Goal: Task Accomplishment & Management: Use online tool/utility

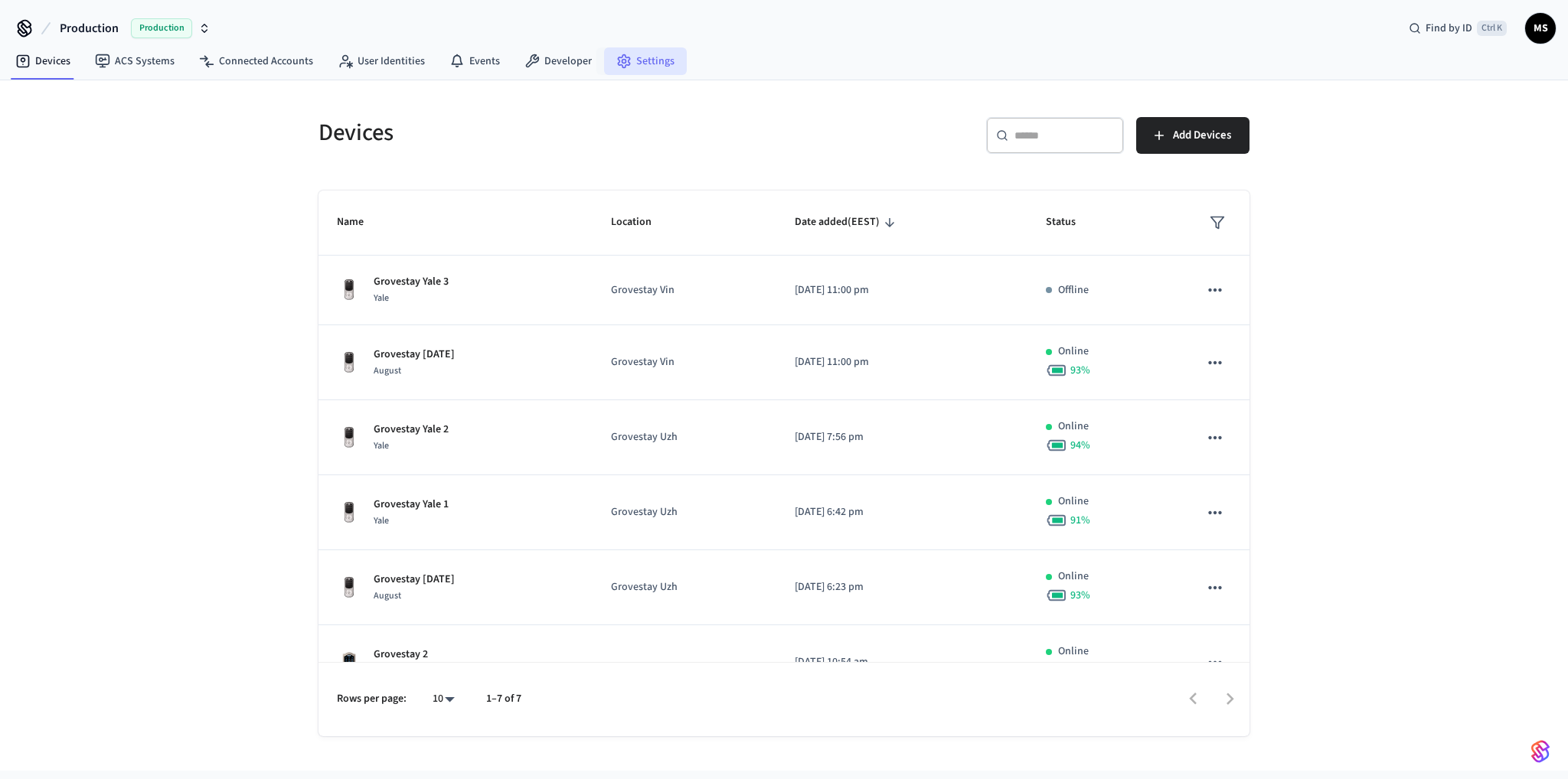
click at [622, 63] on circle at bounding box center [624, 62] width 4 height 4
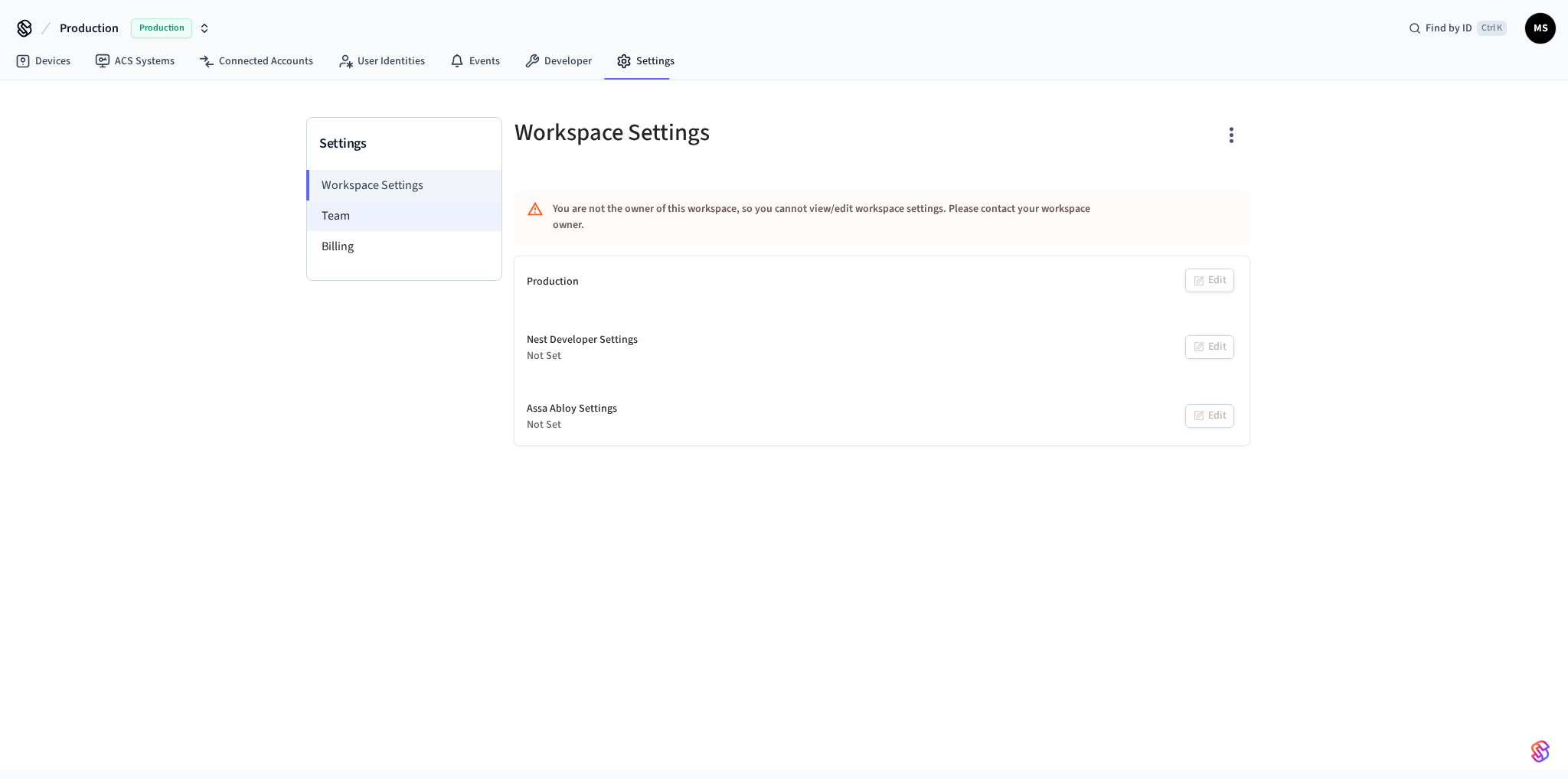
click at [351, 209] on li "Team" at bounding box center [404, 216] width 194 height 31
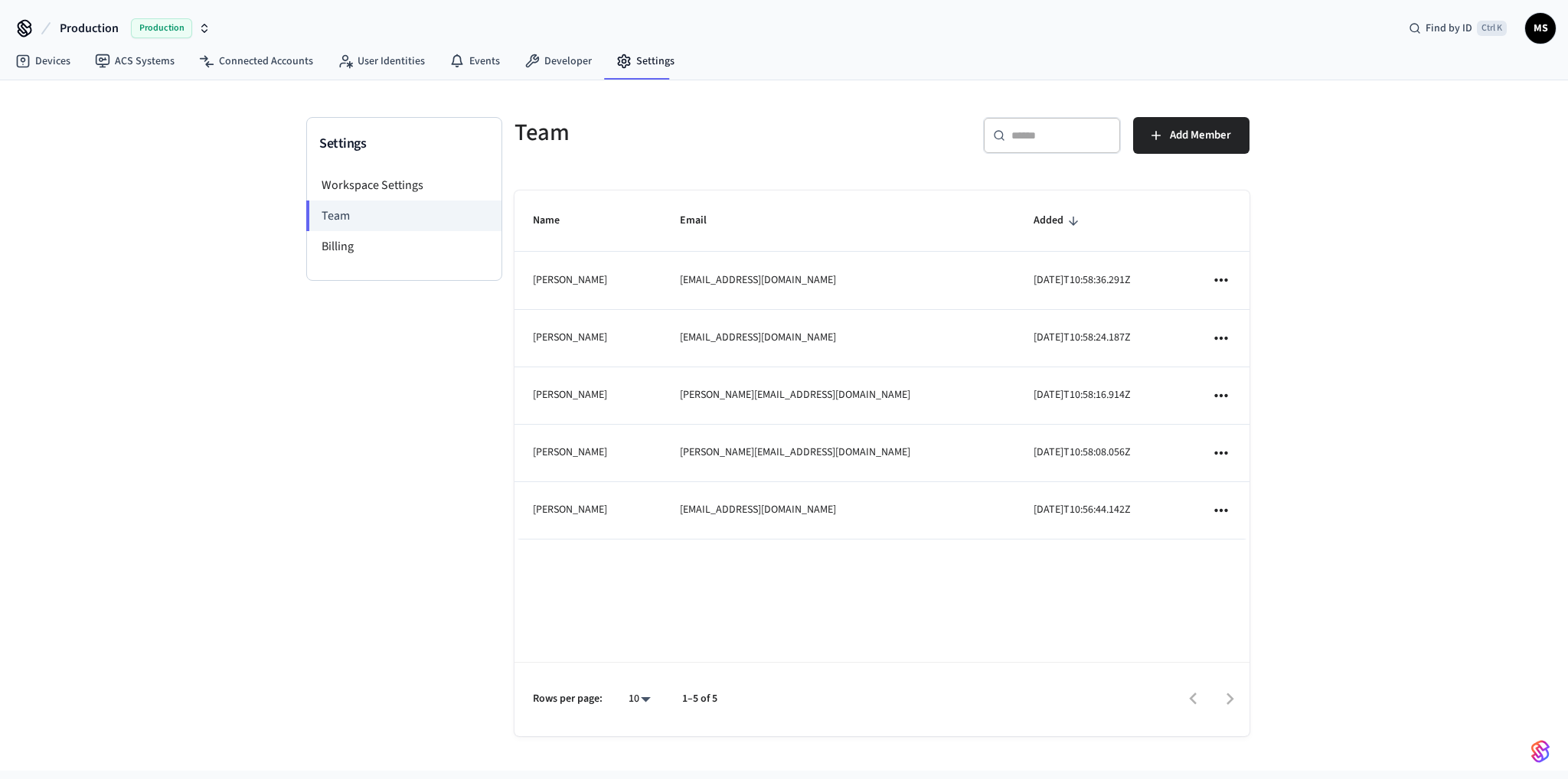
click at [1222, 448] on icon "sticky table" at bounding box center [1221, 453] width 20 height 20
click at [1363, 405] on div at bounding box center [784, 389] width 1568 height 779
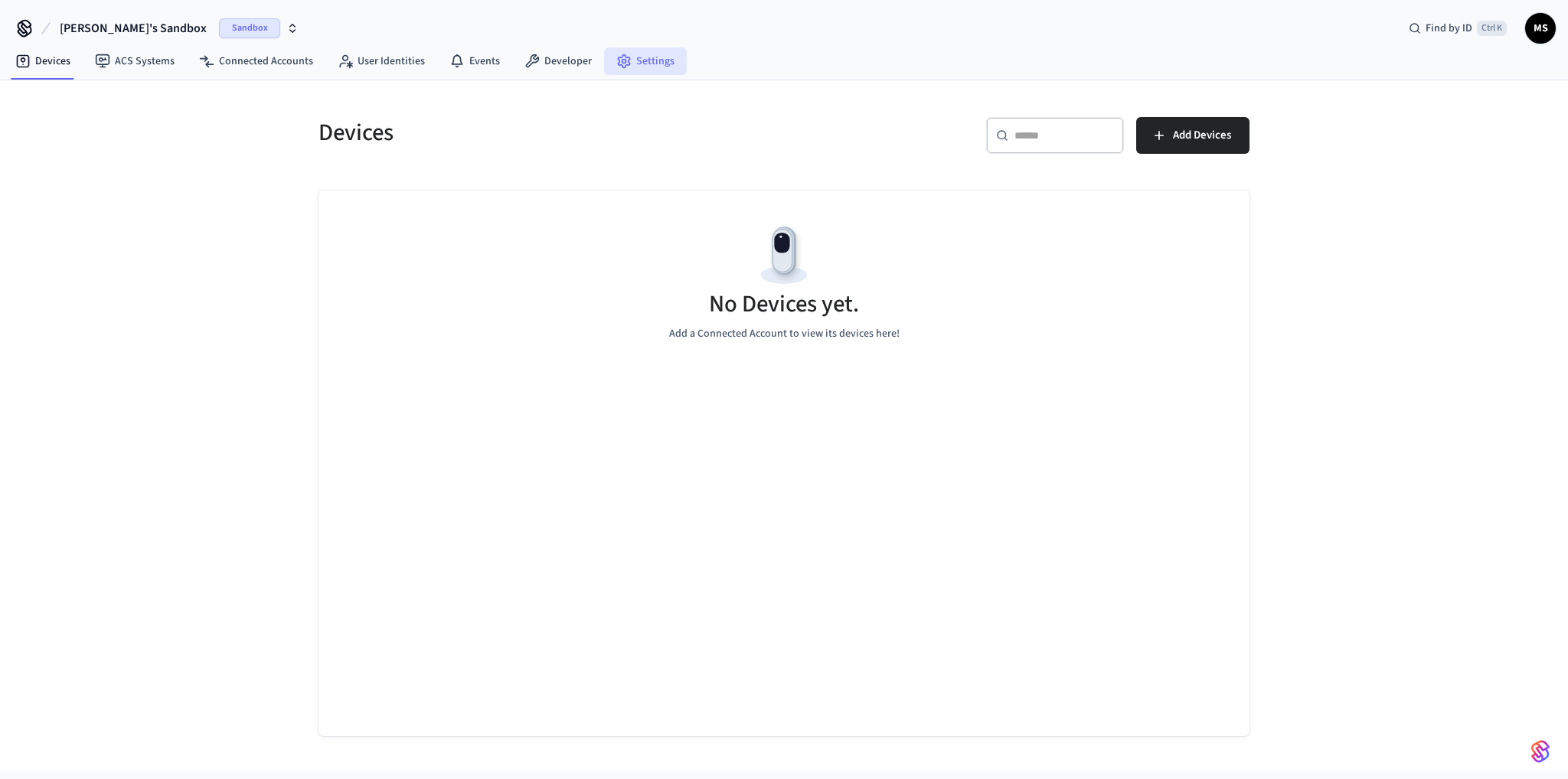
click at [645, 60] on link "Settings" at bounding box center [645, 61] width 83 height 27
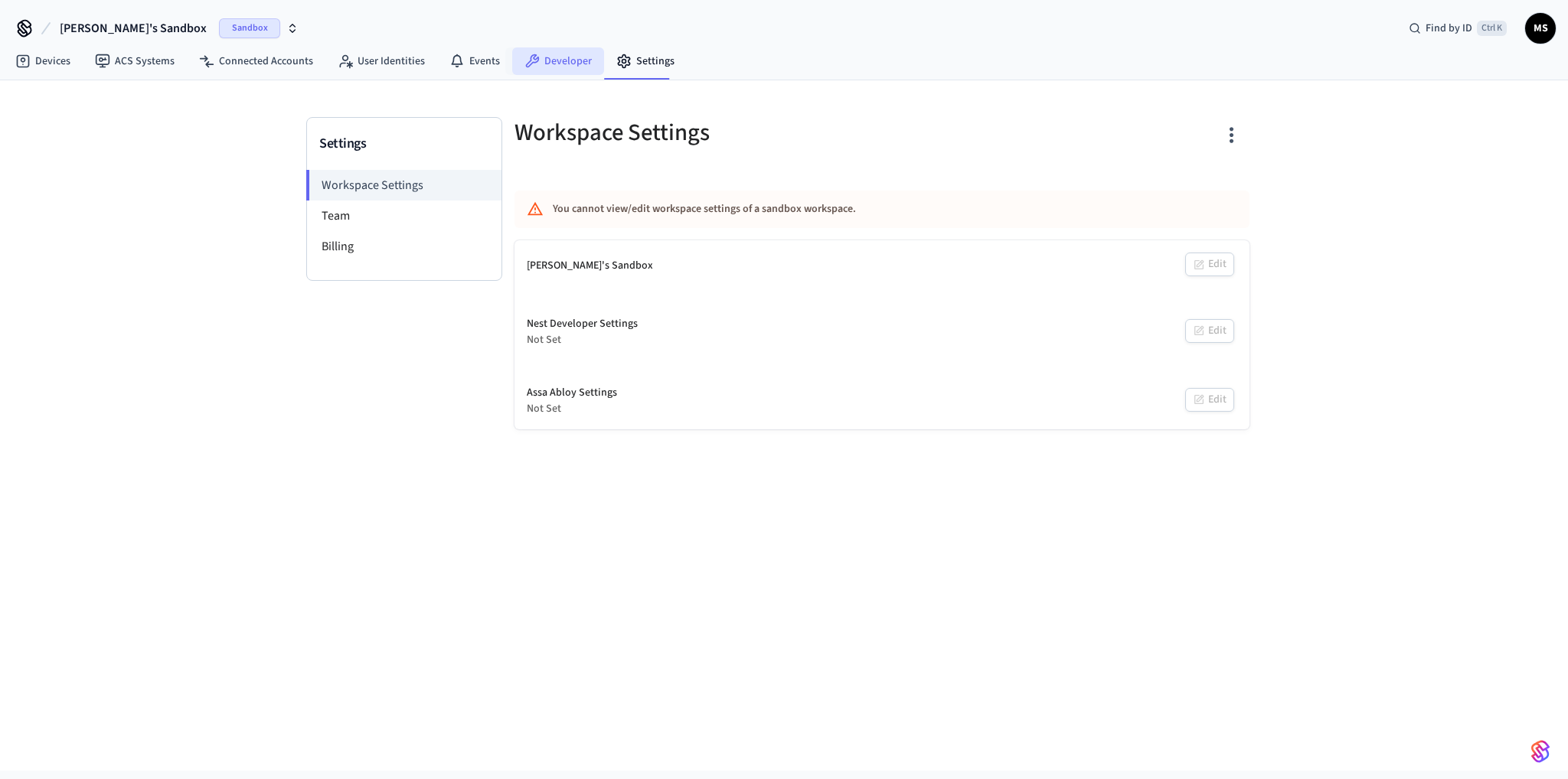
click at [571, 59] on link "Developer" at bounding box center [558, 61] width 92 height 27
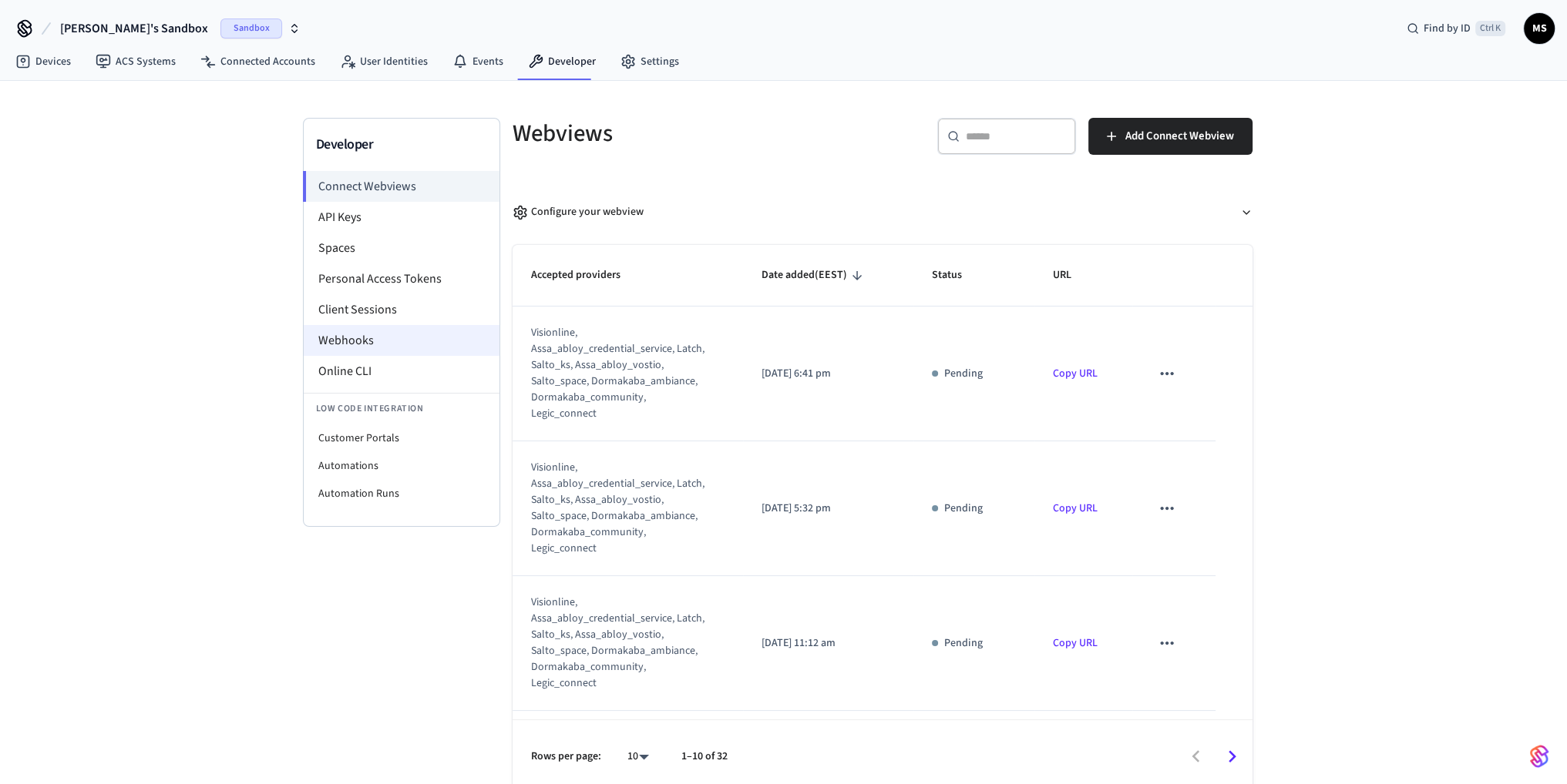
click at [383, 335] on li "Webhooks" at bounding box center [401, 341] width 195 height 31
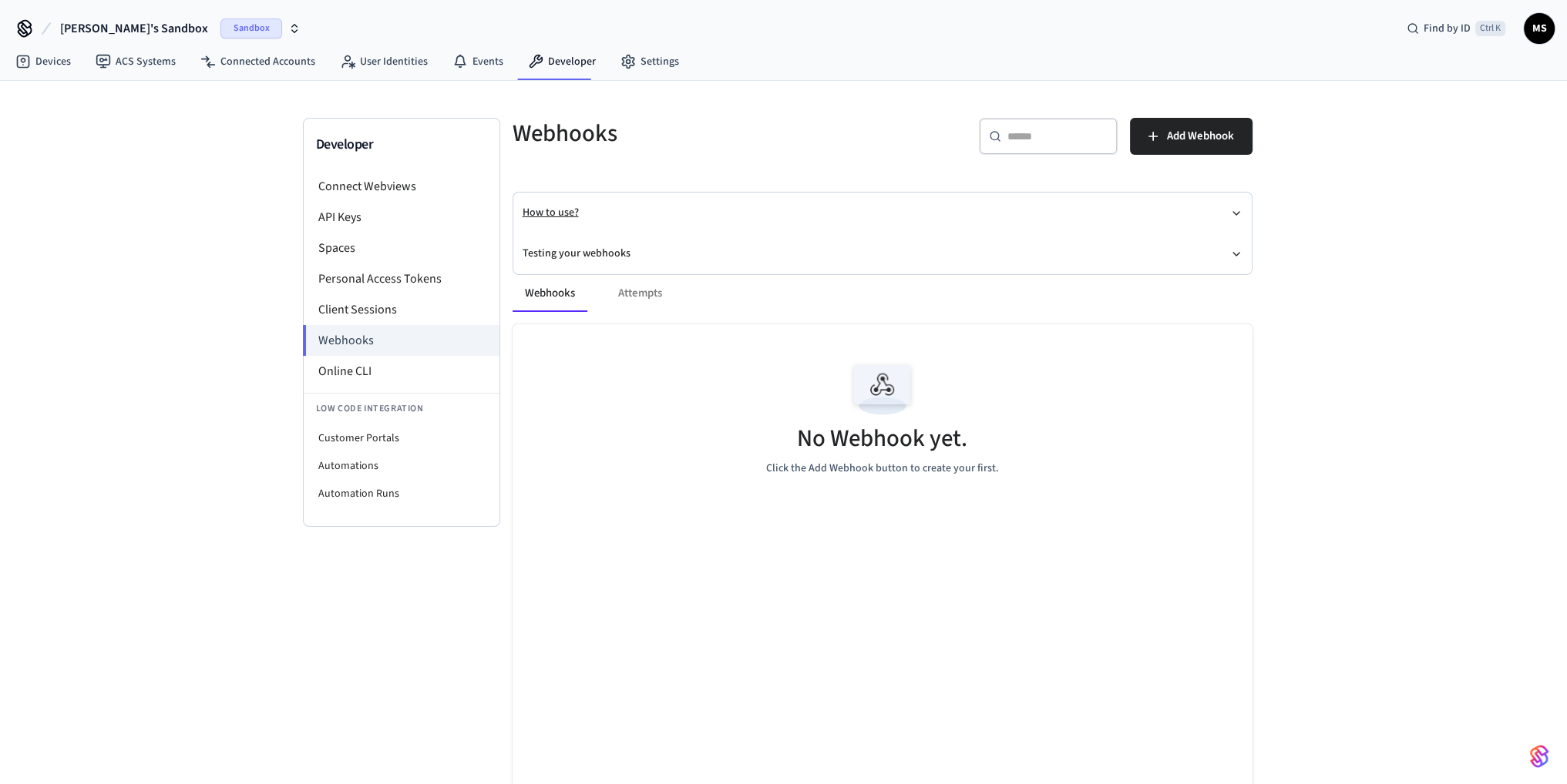
click at [1066, 204] on button "How to use?" at bounding box center [883, 213] width 720 height 41
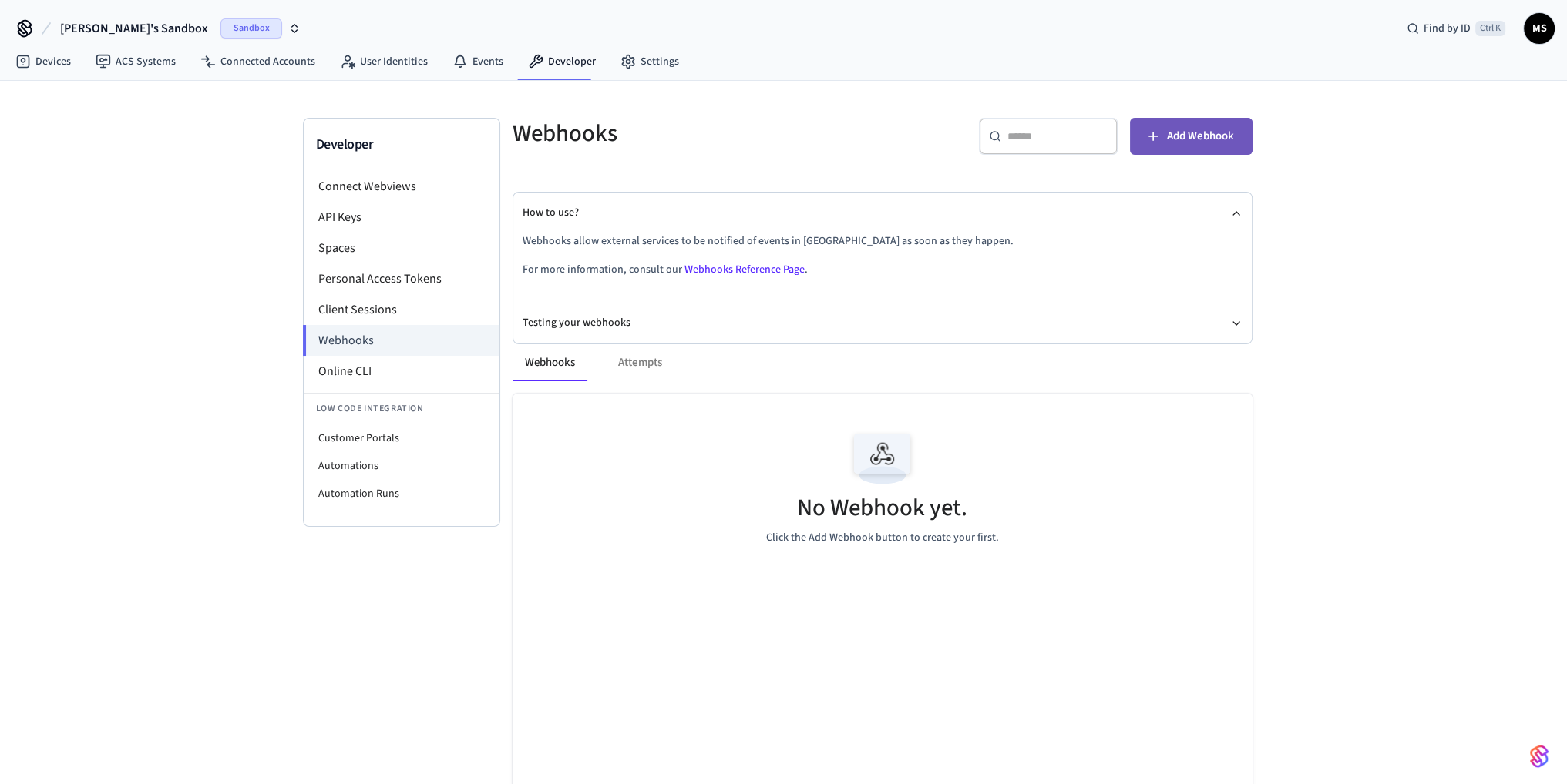
click at [1215, 140] on span "Add Webhook" at bounding box center [1200, 137] width 67 height 20
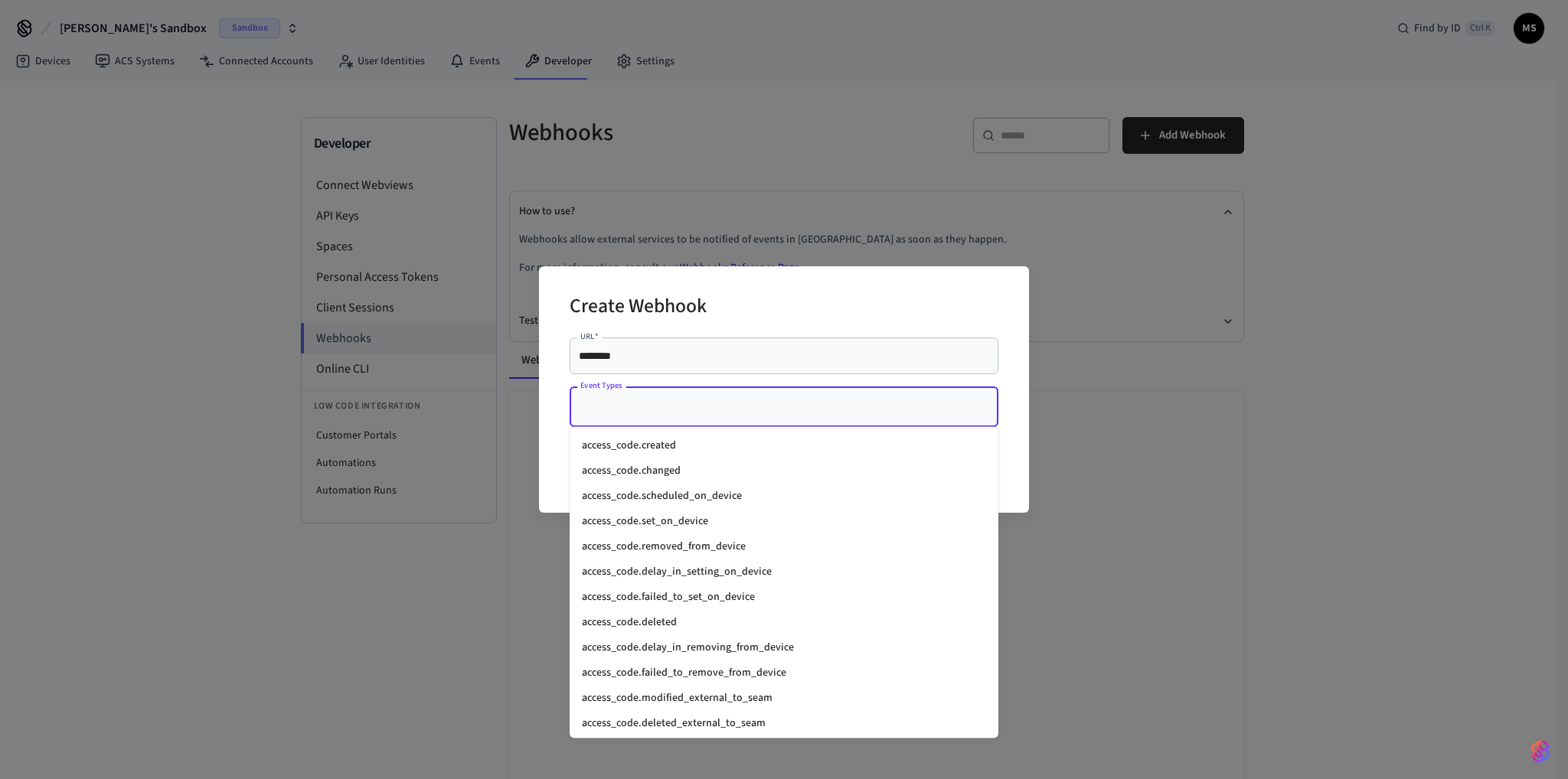
click at [666, 416] on input "Event Types" at bounding box center [773, 406] width 392 height 26
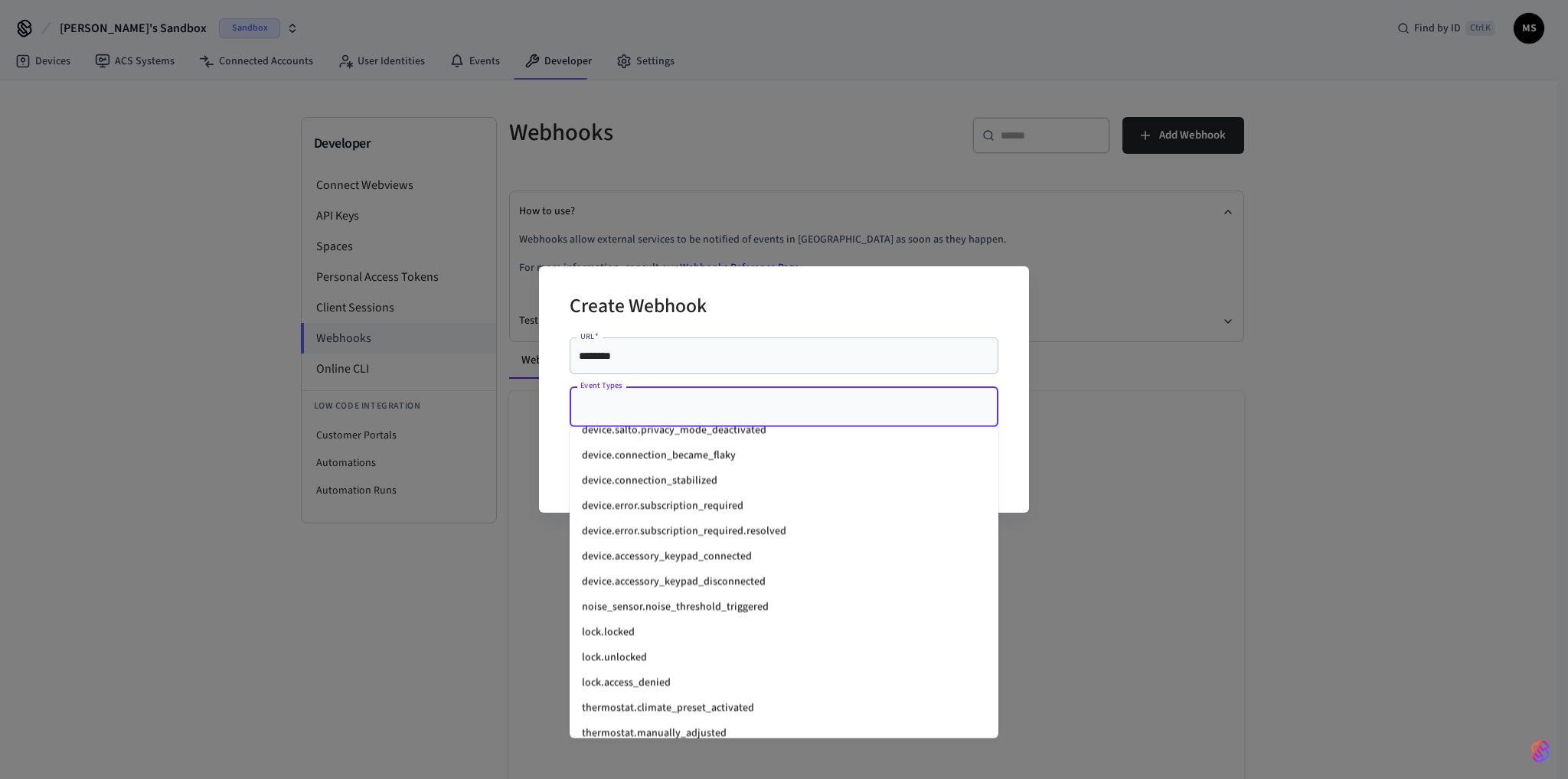
scroll to position [1871, 0]
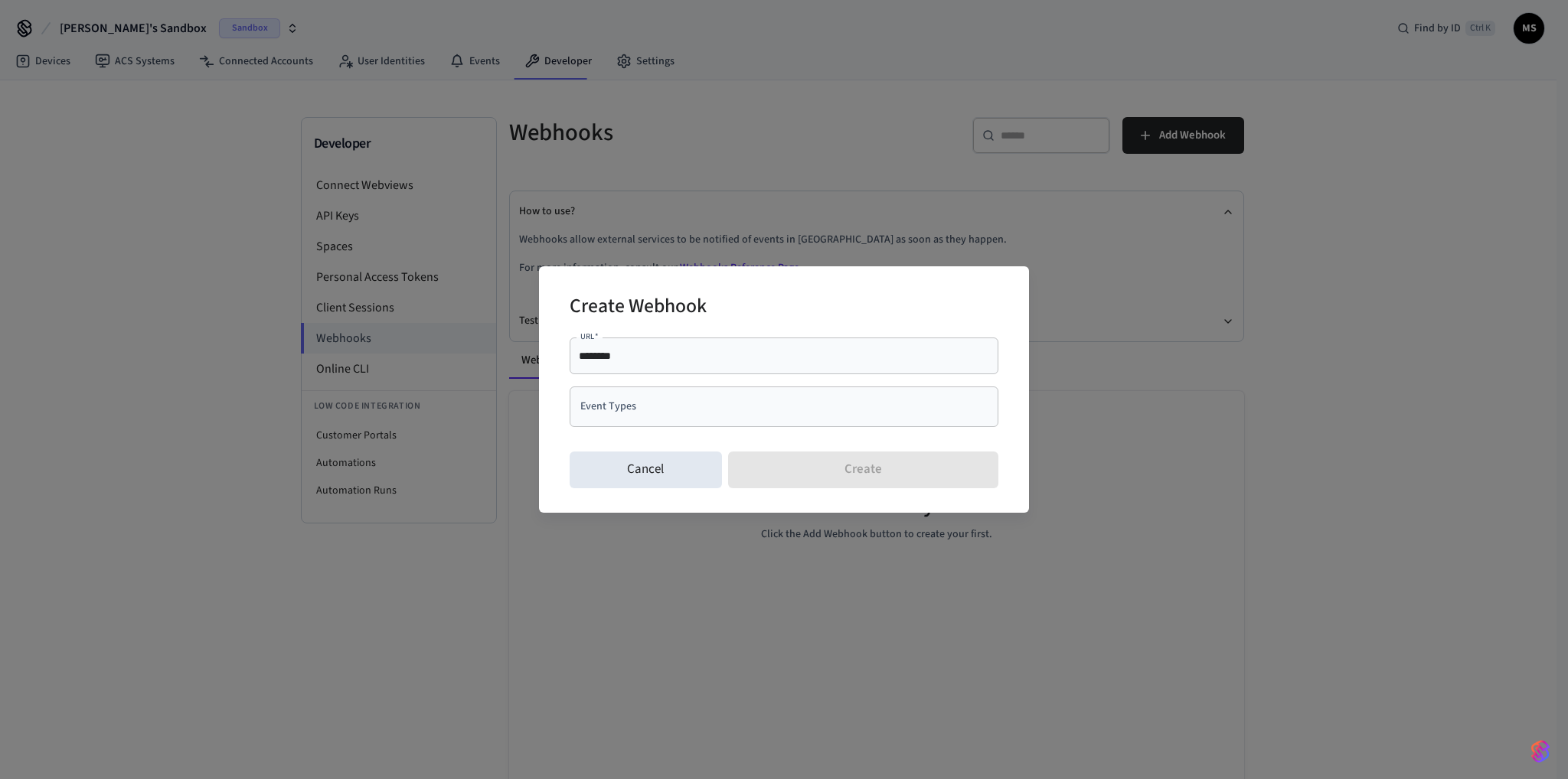
click at [856, 415] on input "Event Types" at bounding box center [773, 406] width 392 height 26
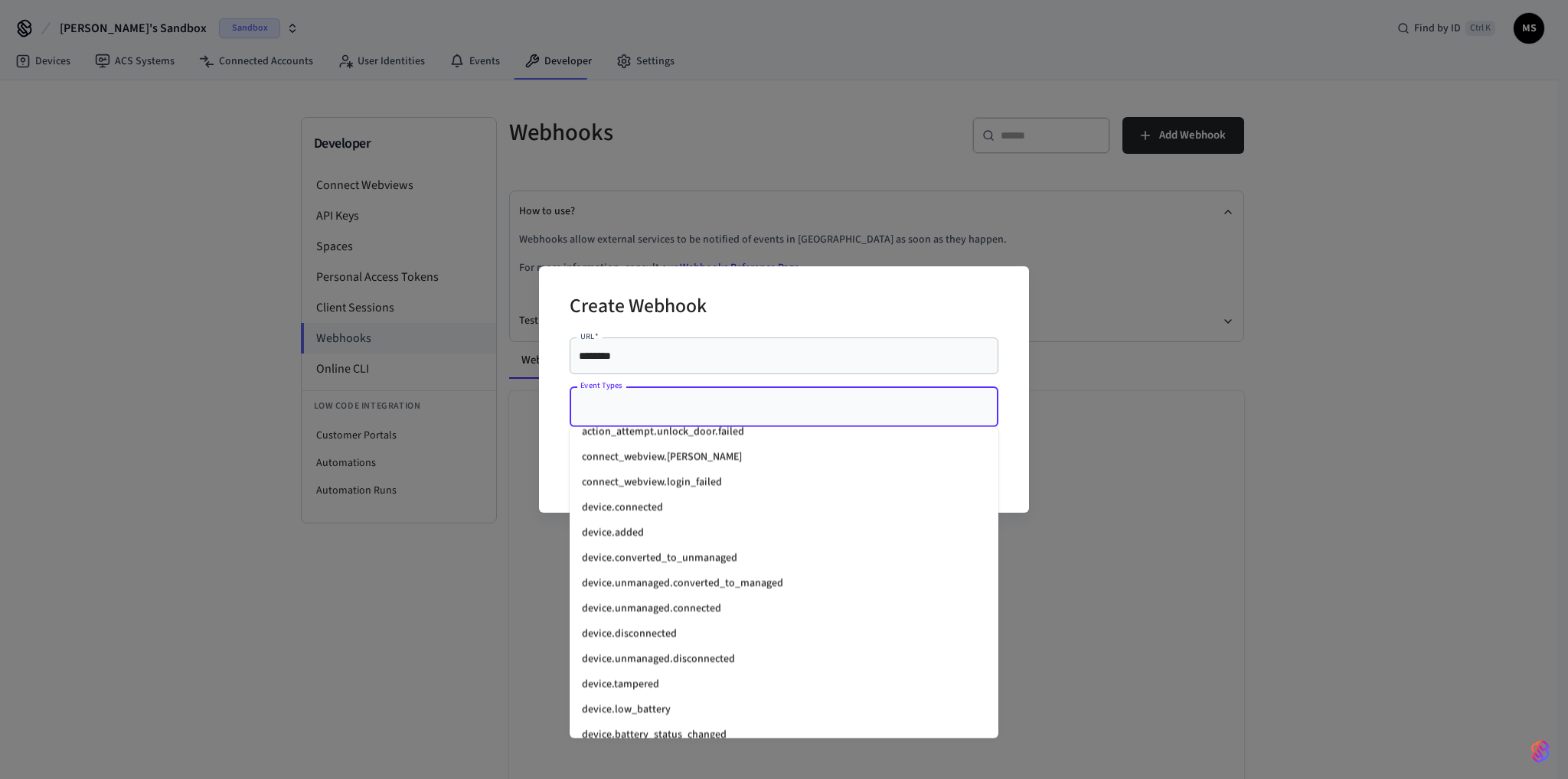
scroll to position [1454, 0]
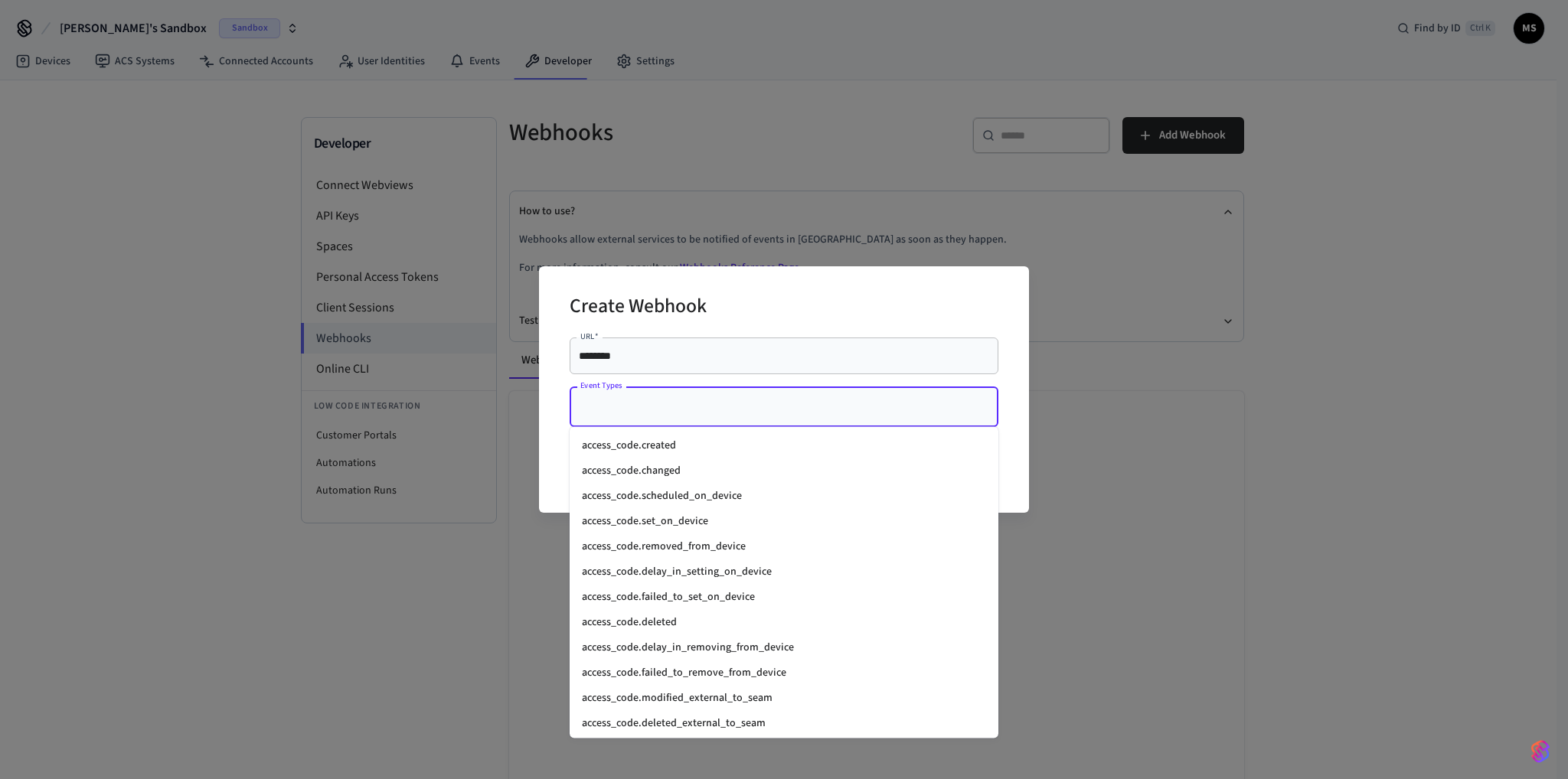
click at [698, 399] on input "Event Types" at bounding box center [773, 406] width 392 height 26
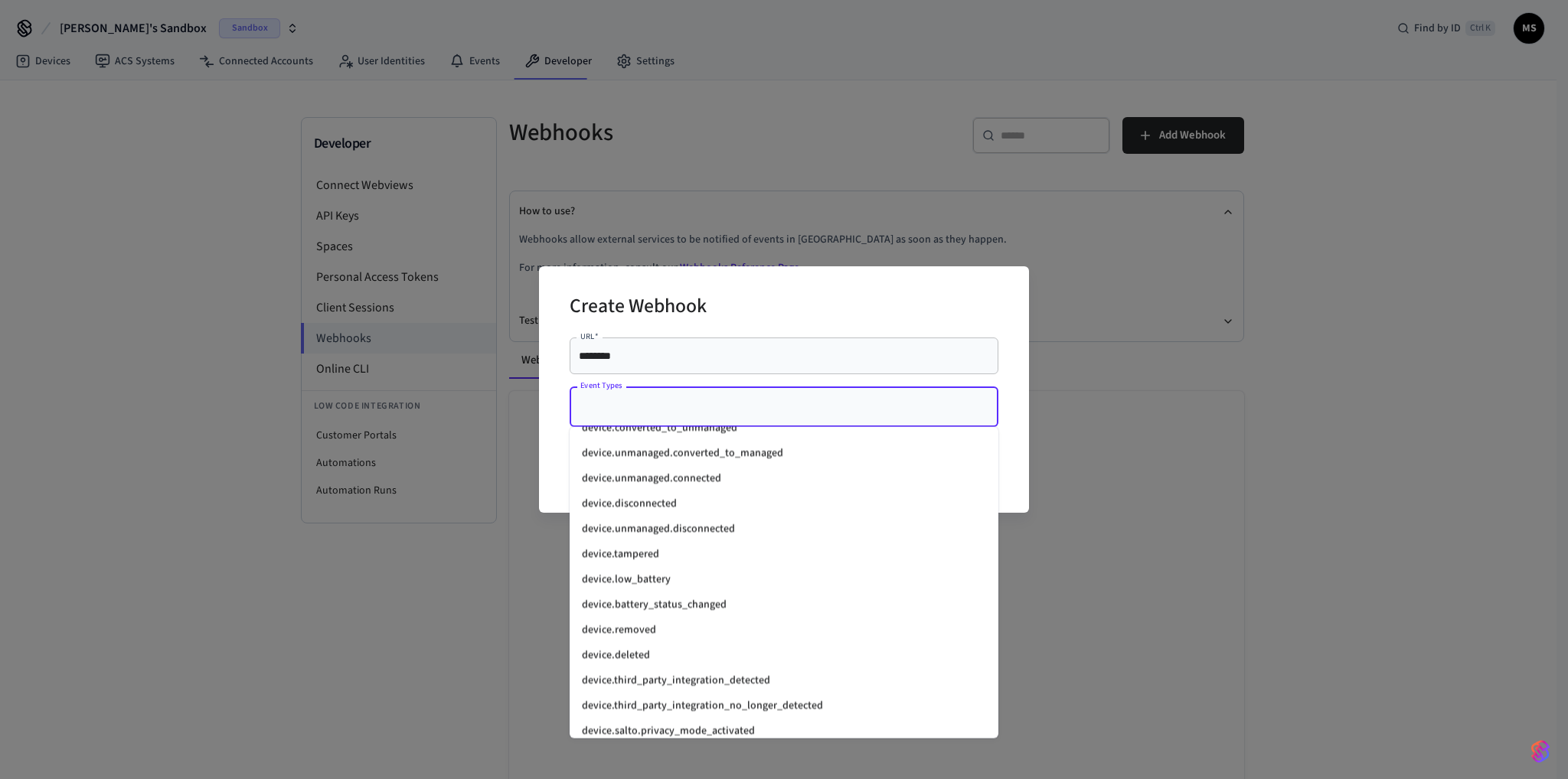
scroll to position [1531, 0]
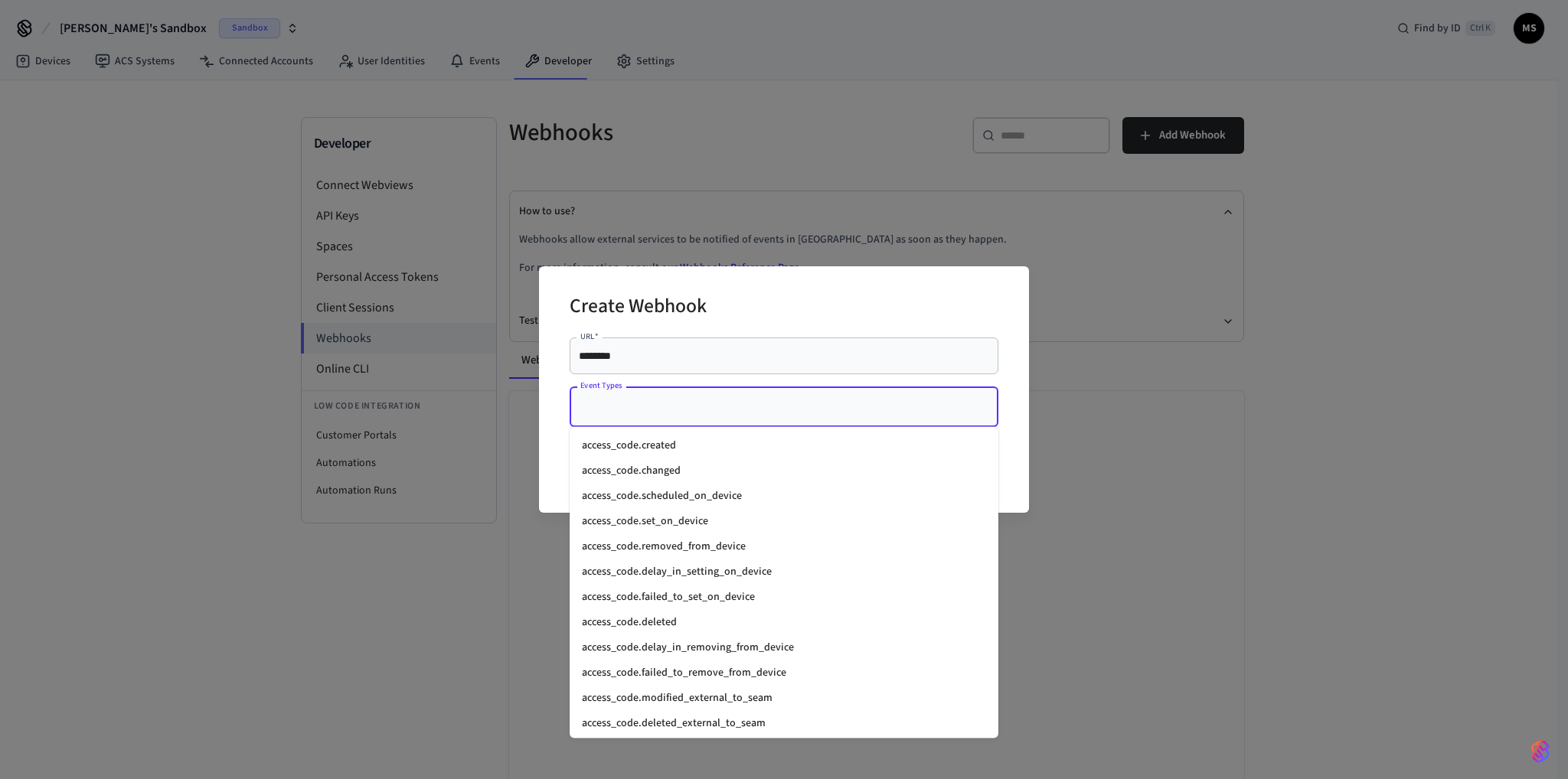
click at [744, 417] on input "Event Types" at bounding box center [773, 406] width 392 height 26
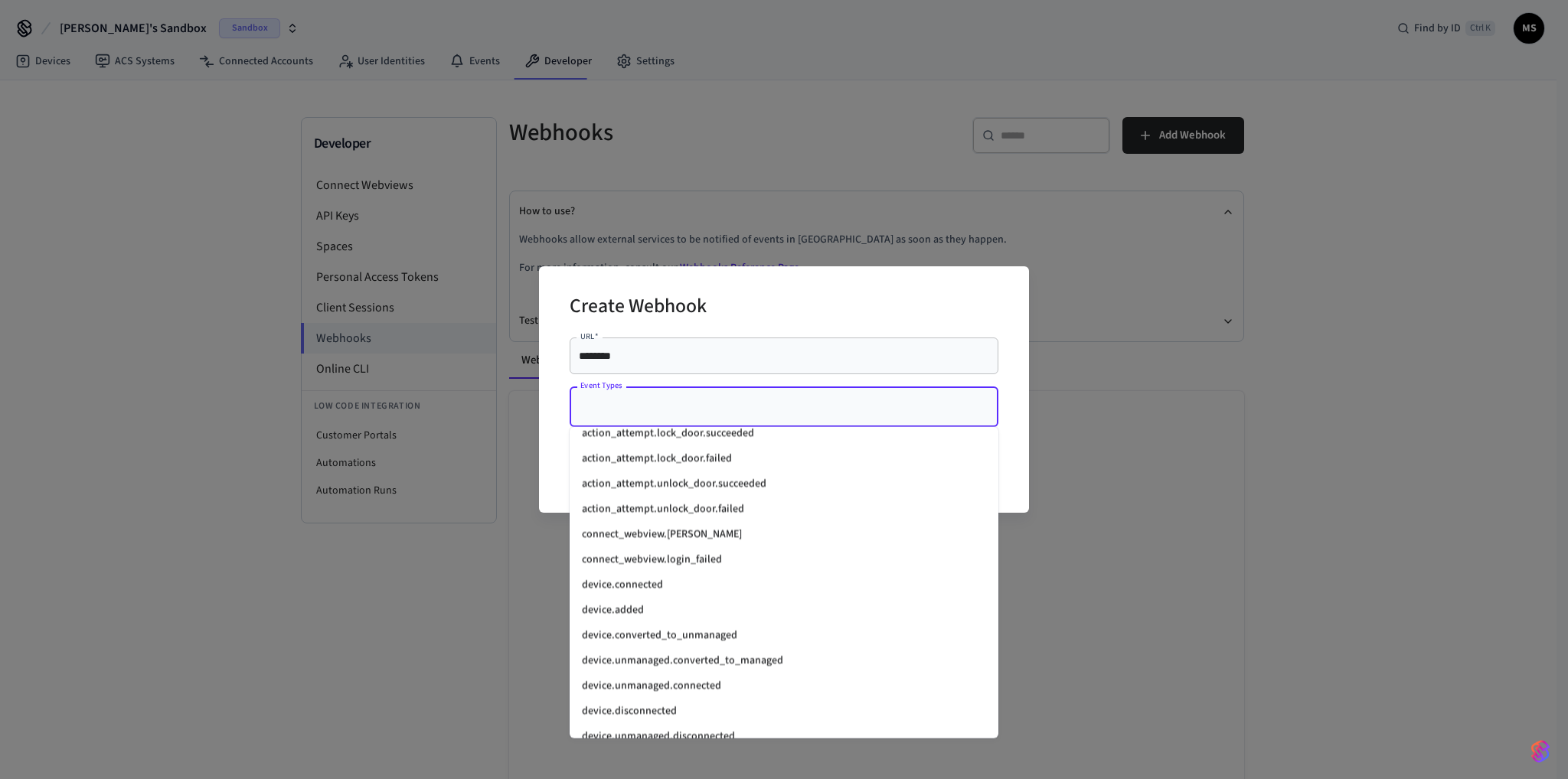
scroll to position [1301, 0]
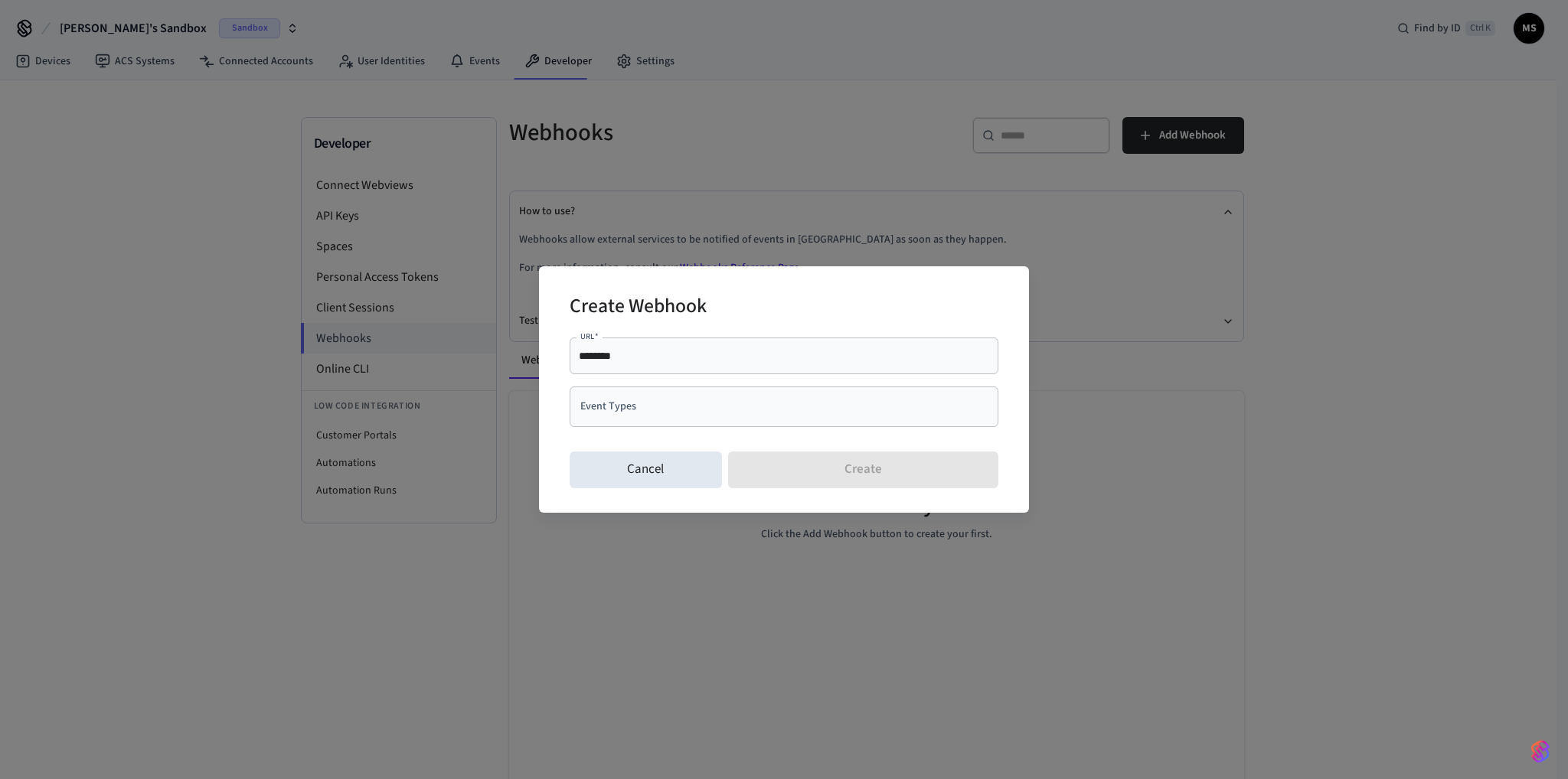
click at [773, 417] on input "Event Types" at bounding box center [773, 406] width 392 height 26
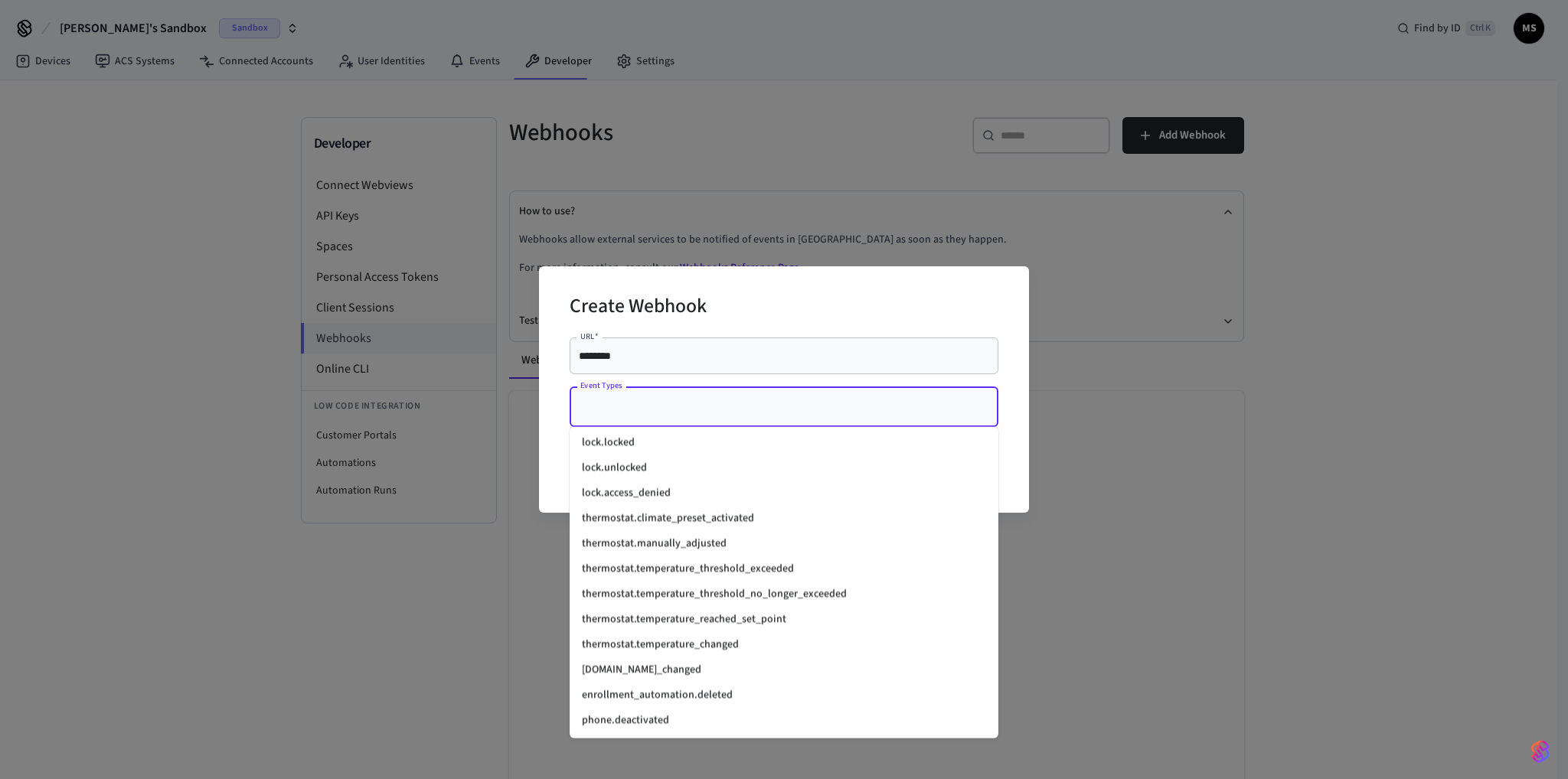
scroll to position [1871, 0]
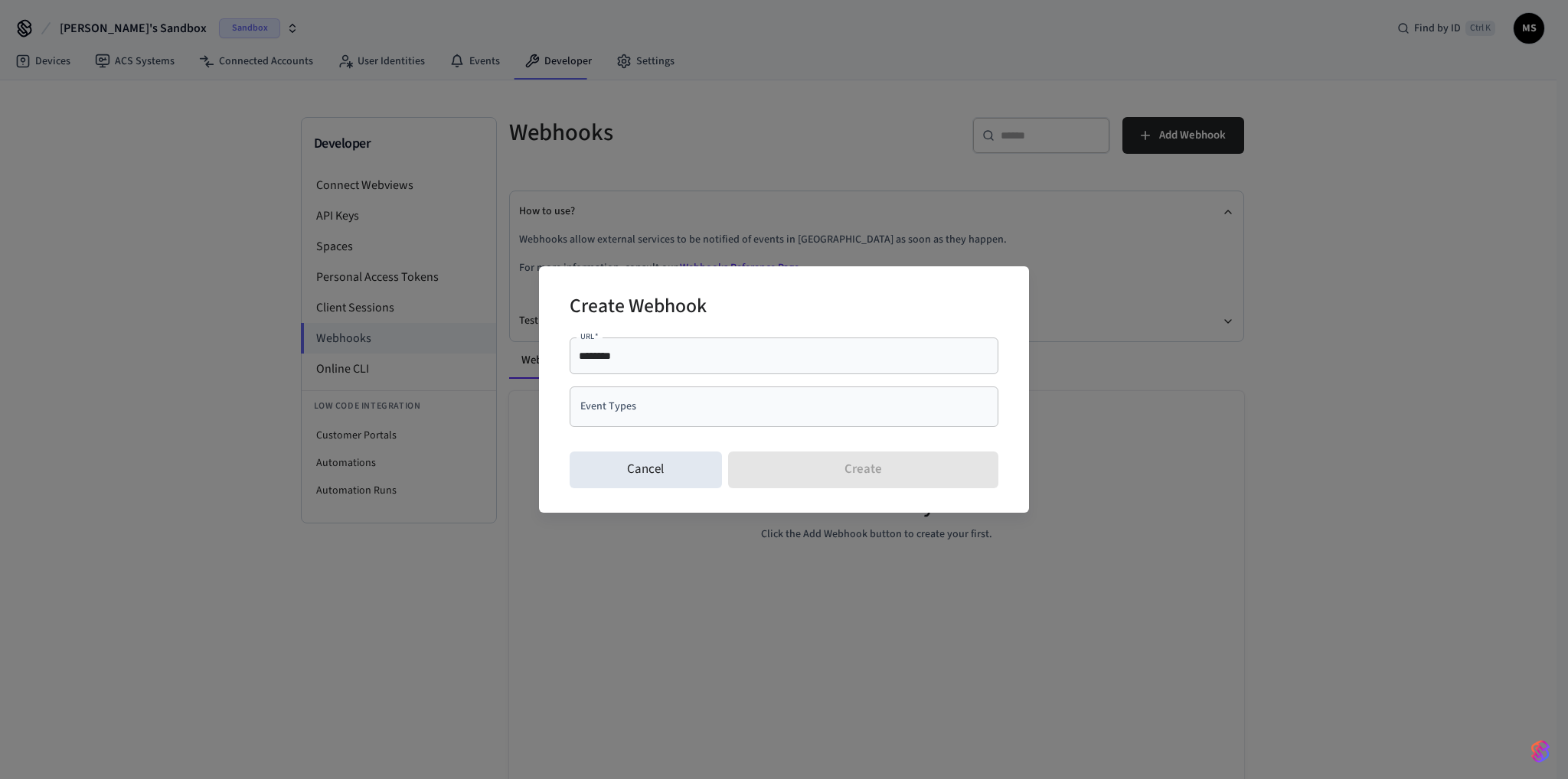
click at [896, 156] on div "Create Webhook URL   * ******** URL   * Event Types Event Types Cancel Create" at bounding box center [784, 389] width 1568 height 779
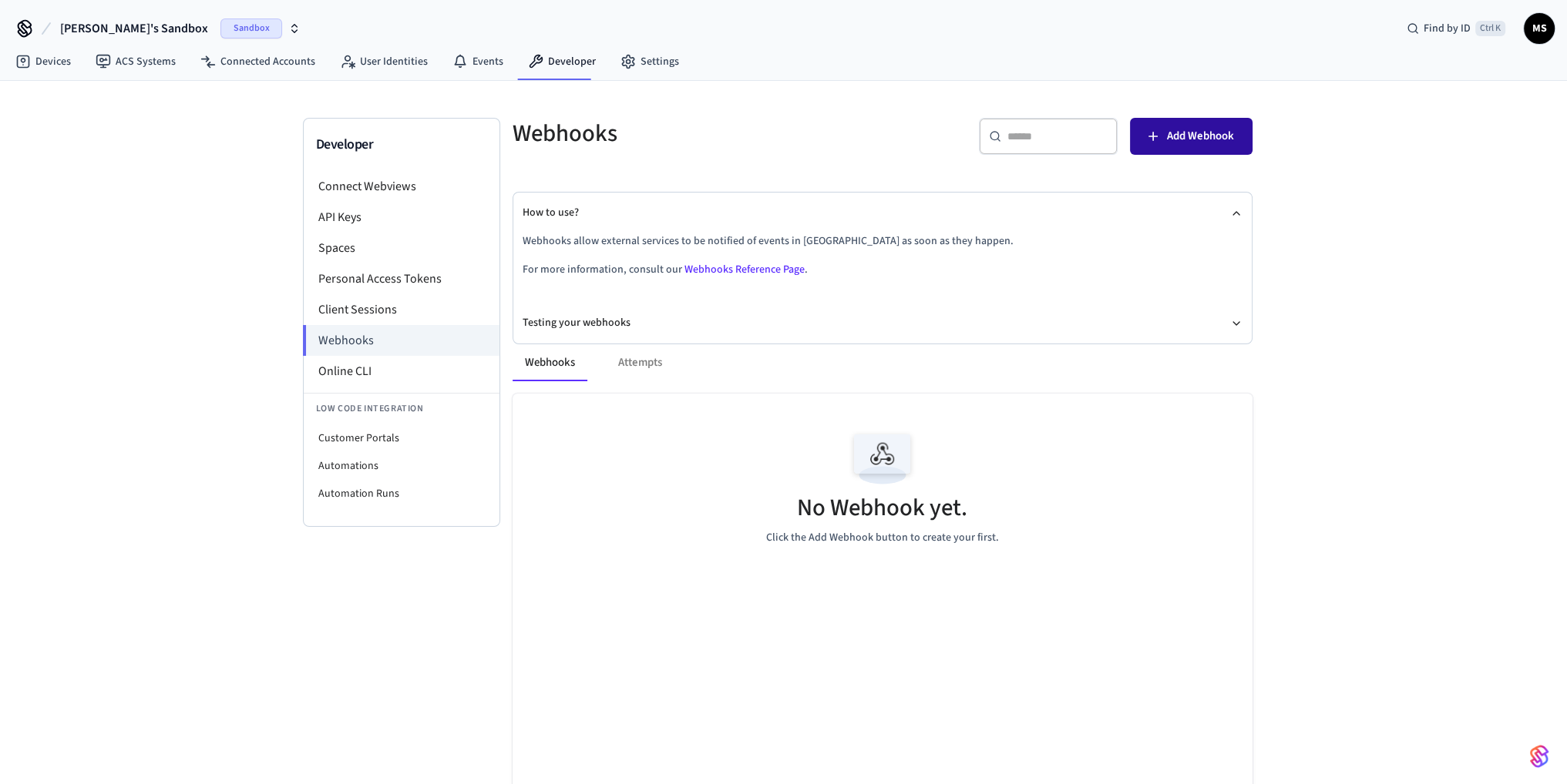
click at [1215, 141] on span "Add Webhook" at bounding box center [1200, 137] width 67 height 20
click at [1207, 138] on span "Add Webhook" at bounding box center [1200, 137] width 67 height 20
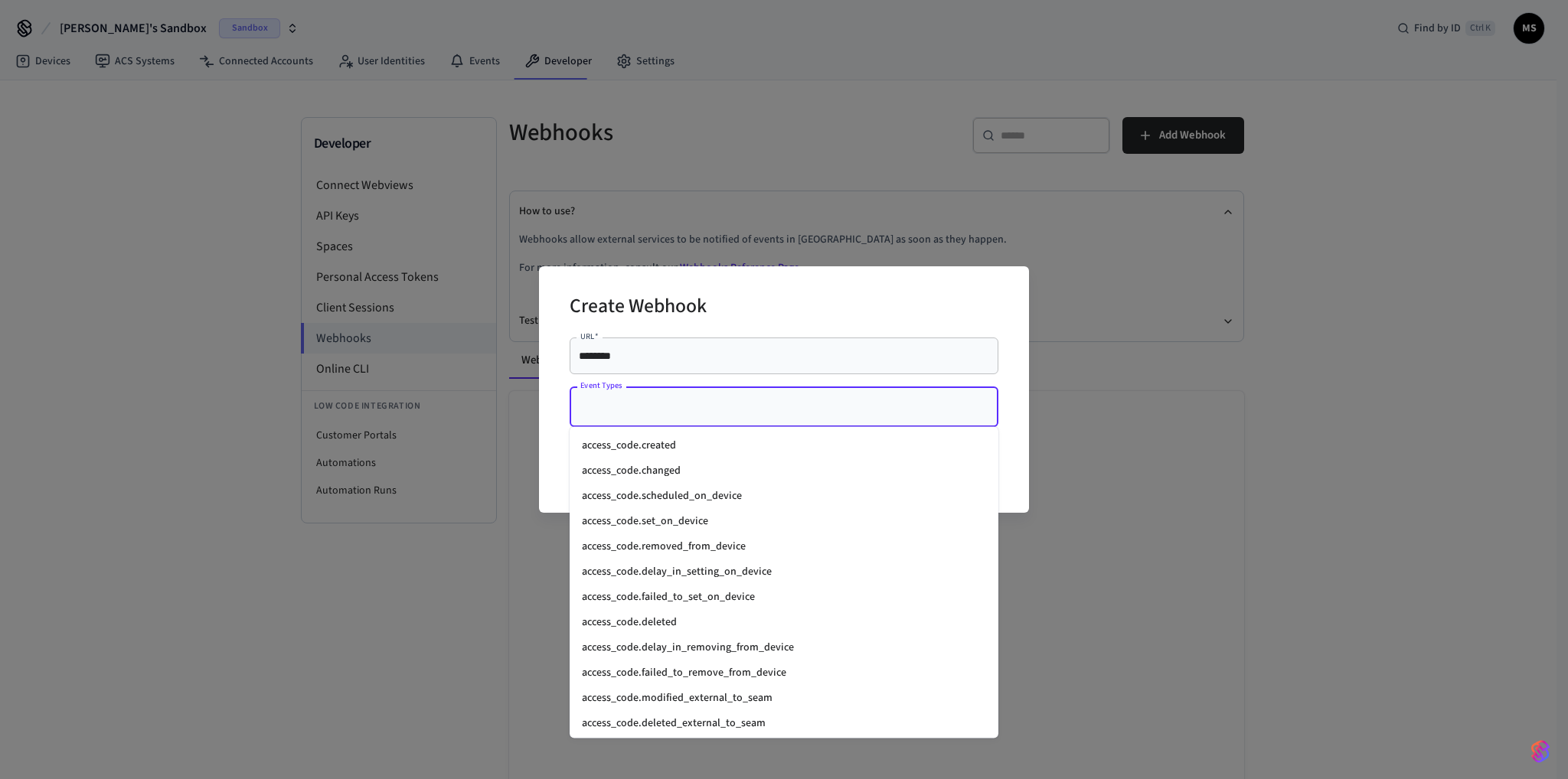
click at [772, 419] on input "Event Types" at bounding box center [773, 406] width 392 height 26
click at [712, 400] on input "Event Types" at bounding box center [773, 406] width 392 height 26
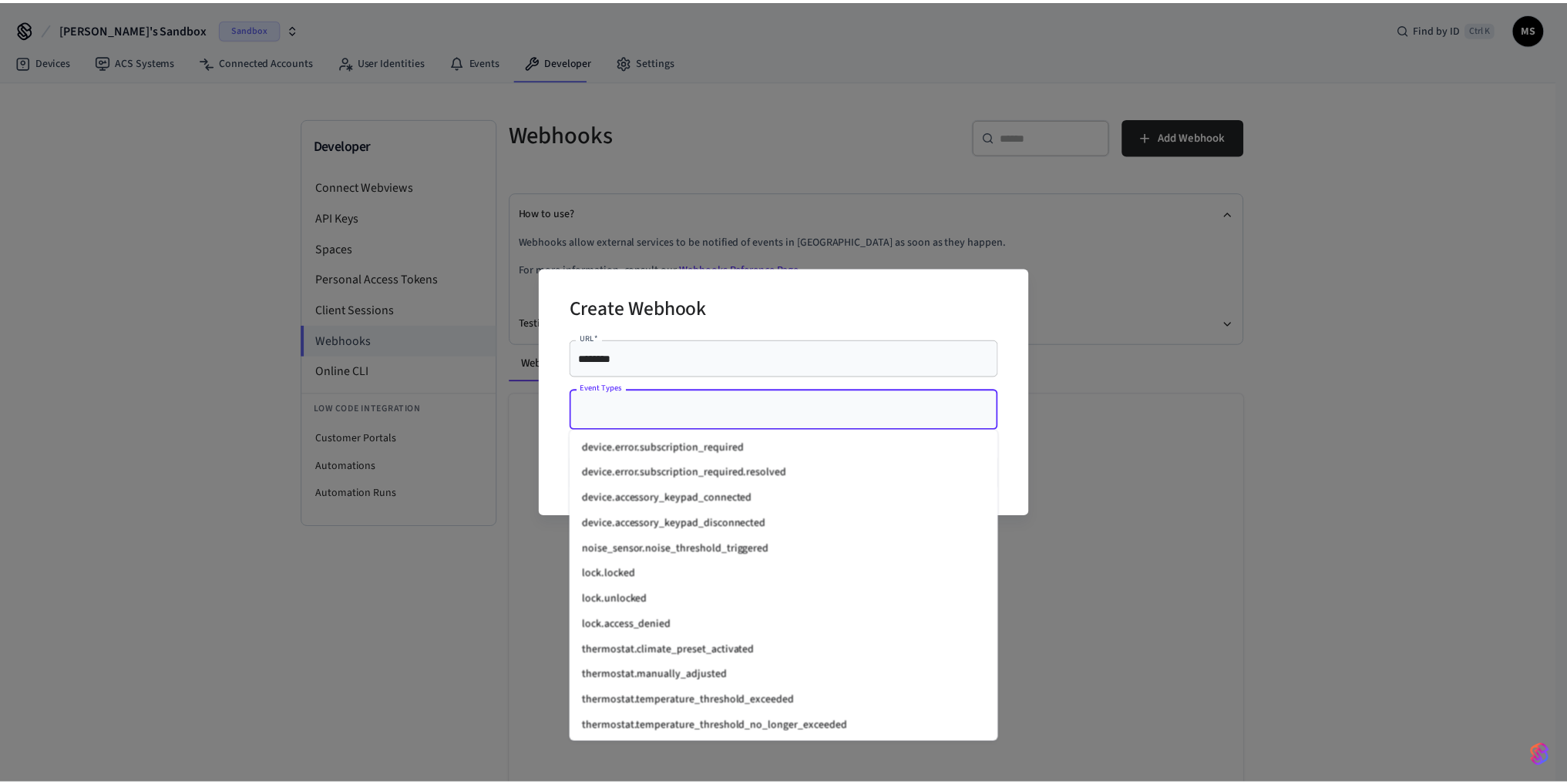
scroll to position [1927, 0]
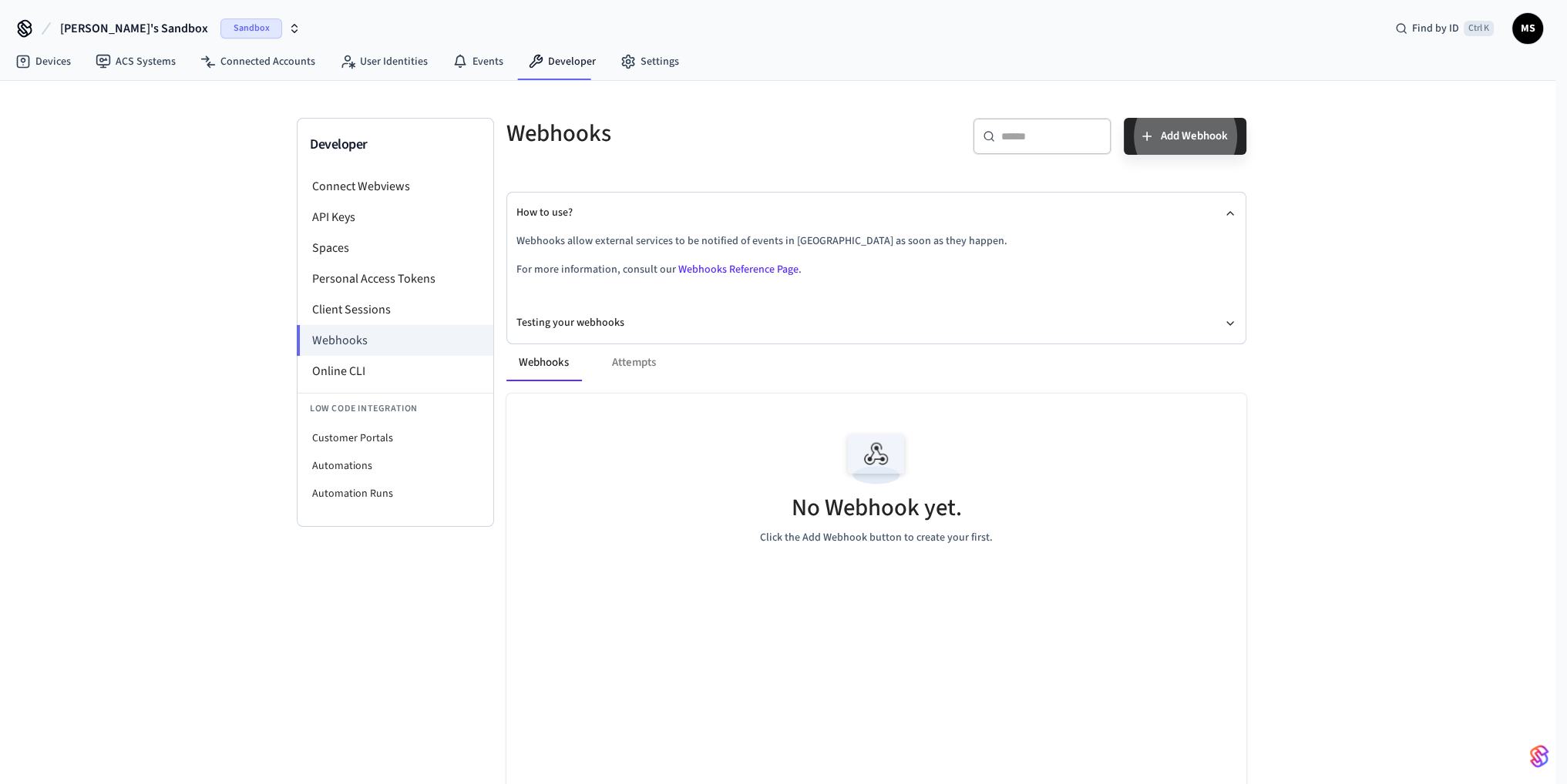
click at [148, 23] on span "Mykhailo's Sandbox" at bounding box center [134, 28] width 148 height 18
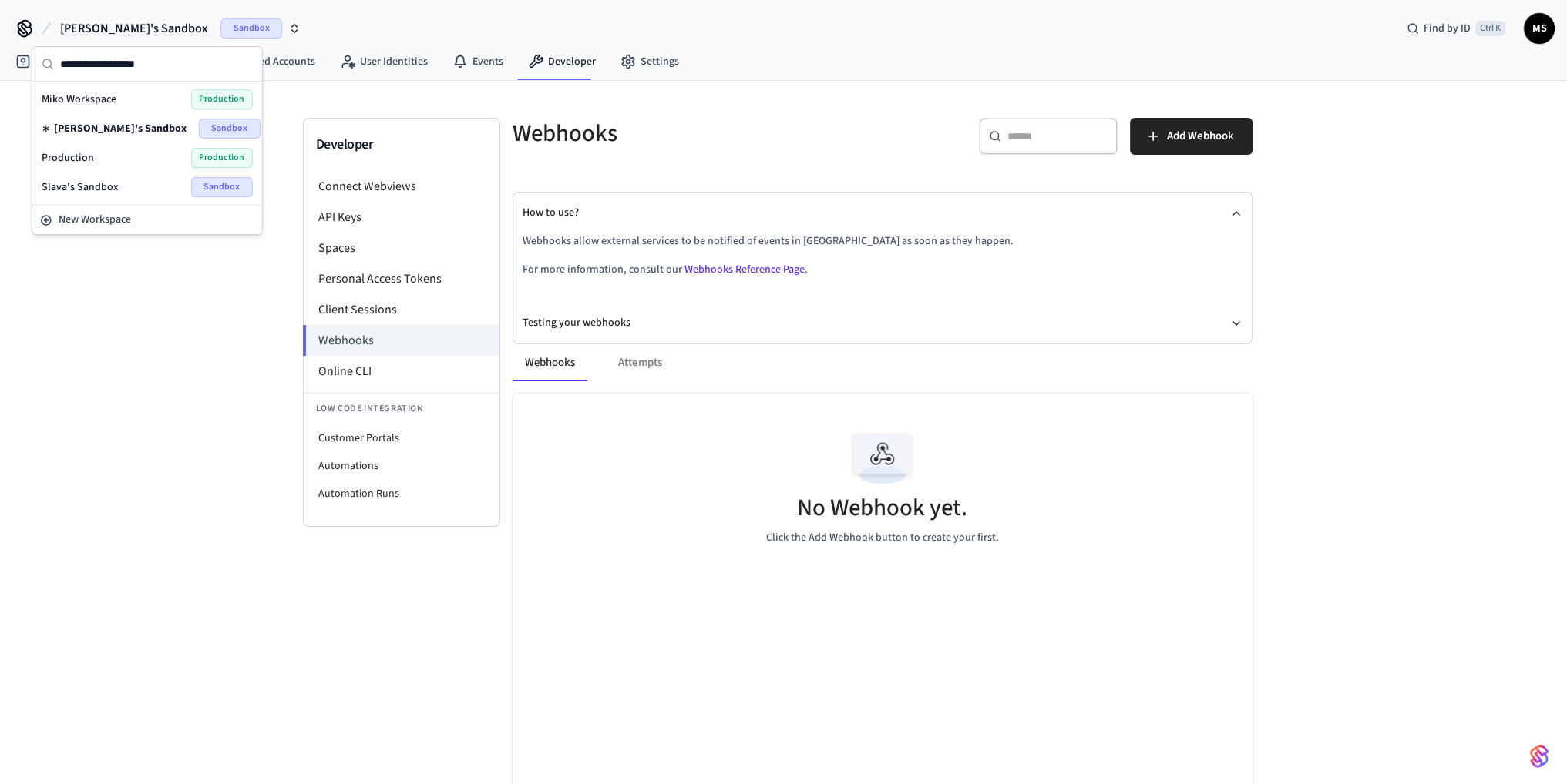
click at [118, 158] on div "Production Production" at bounding box center [147, 158] width 211 height 20
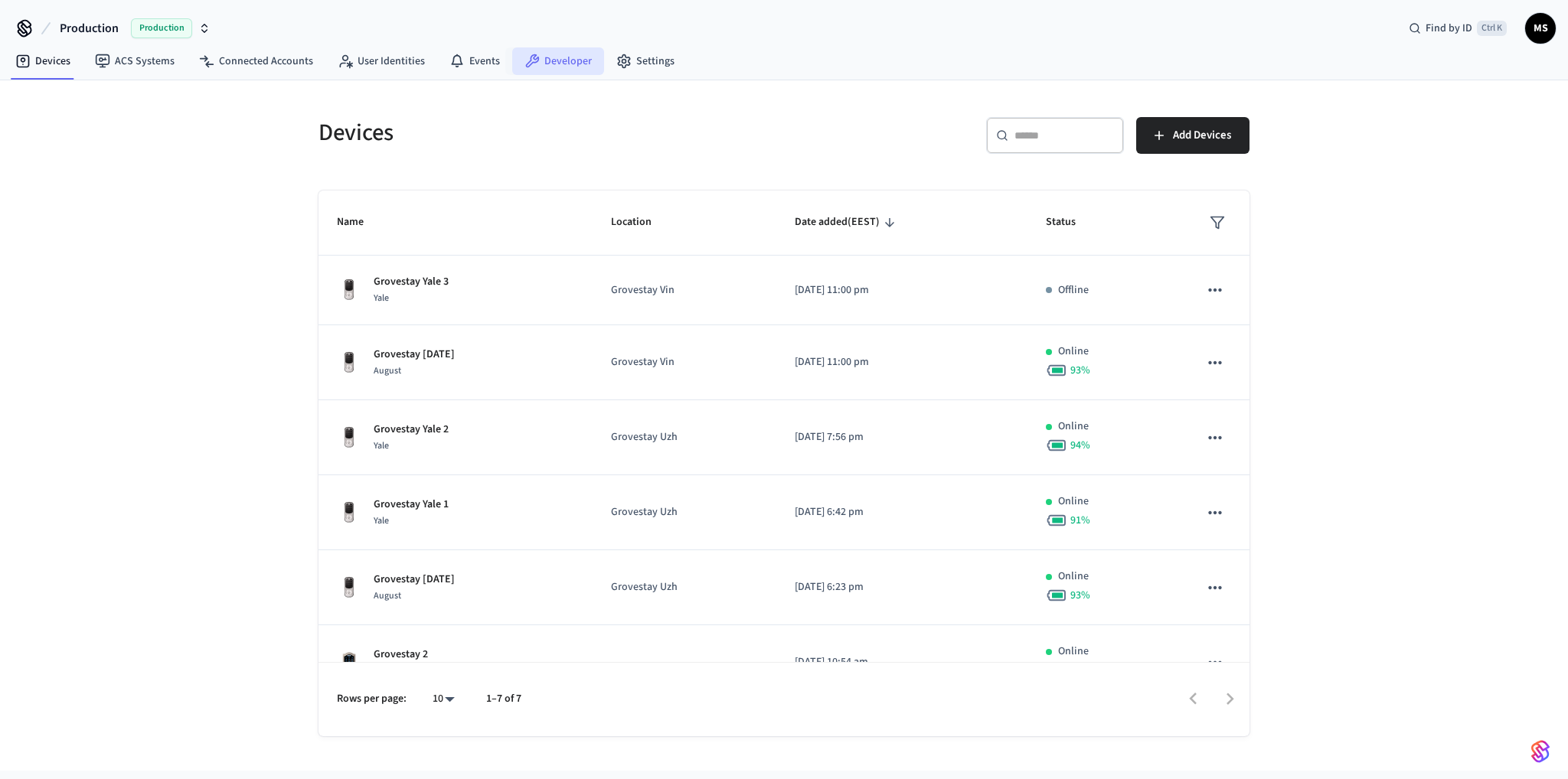
click at [555, 63] on link "Developer" at bounding box center [558, 61] width 92 height 27
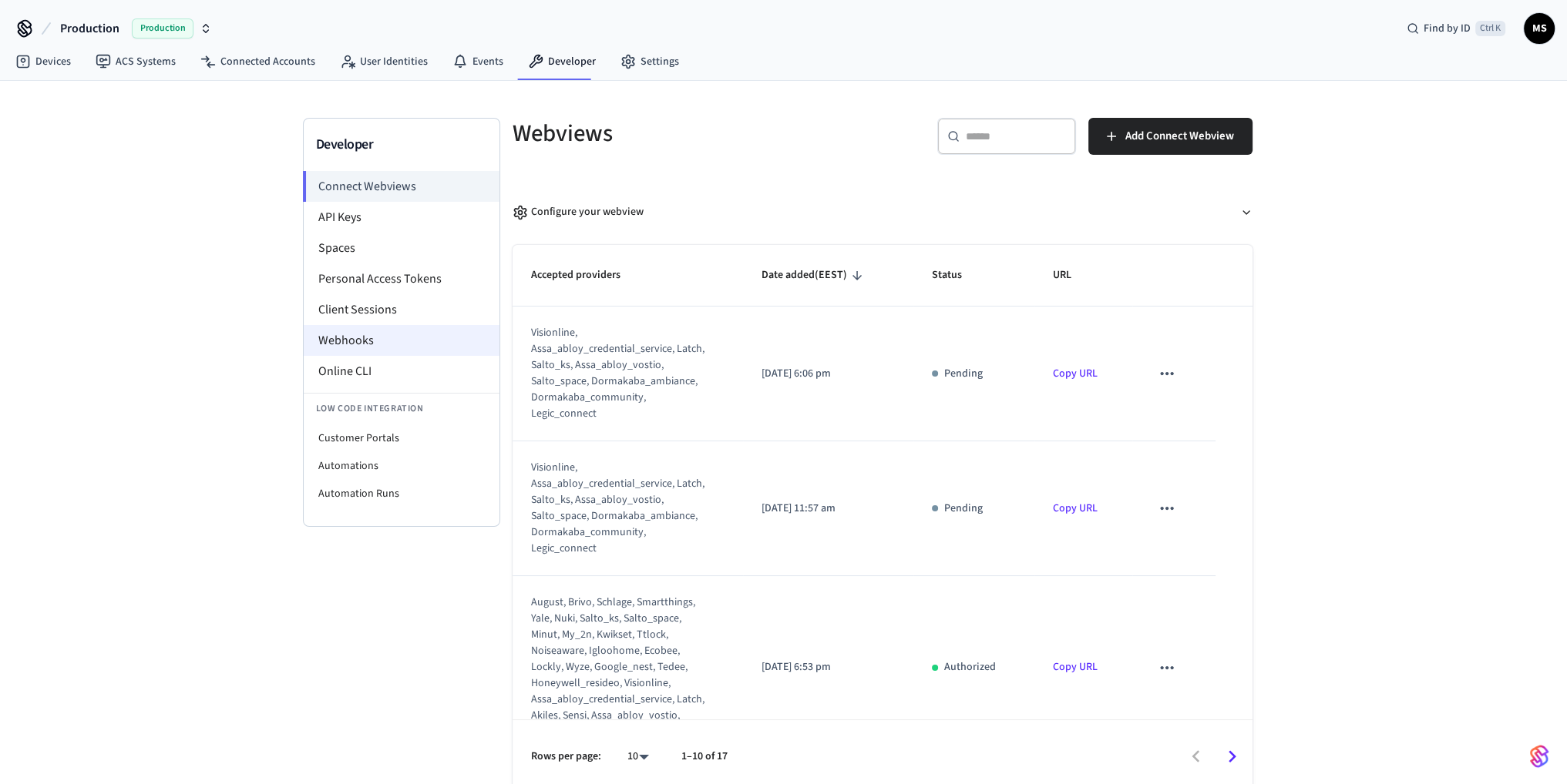
click at [383, 337] on li "Webhooks" at bounding box center [401, 341] width 195 height 31
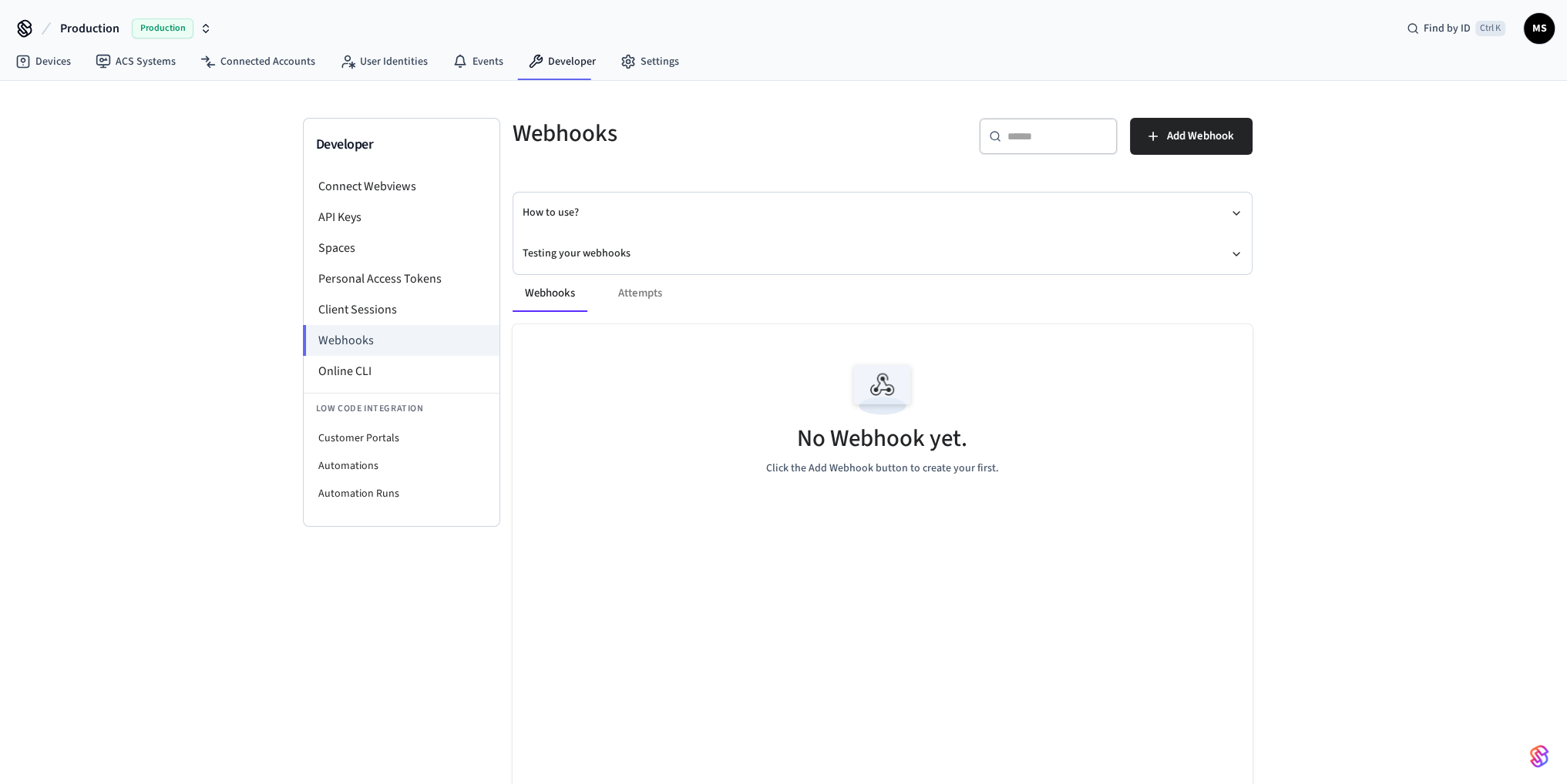
click at [123, 24] on button "Production Production" at bounding box center [136, 28] width 161 height 32
